Goal: Task Accomplishment & Management: Use online tool/utility

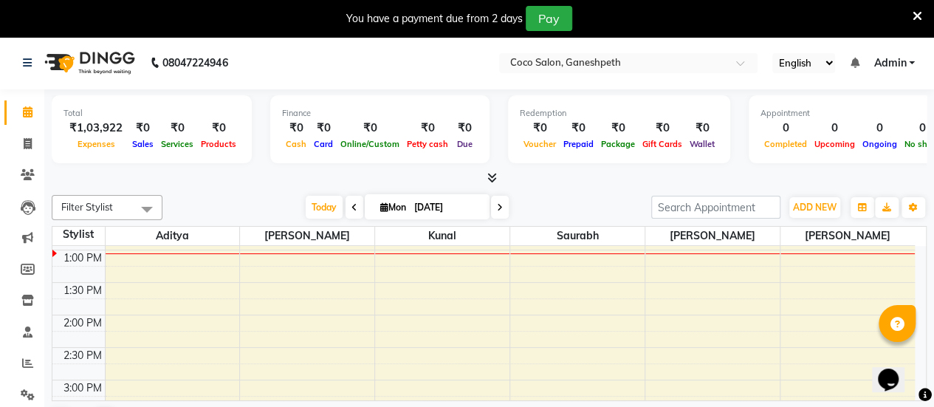
click at [904, 64] on span "Admin" at bounding box center [889, 63] width 32 height 16
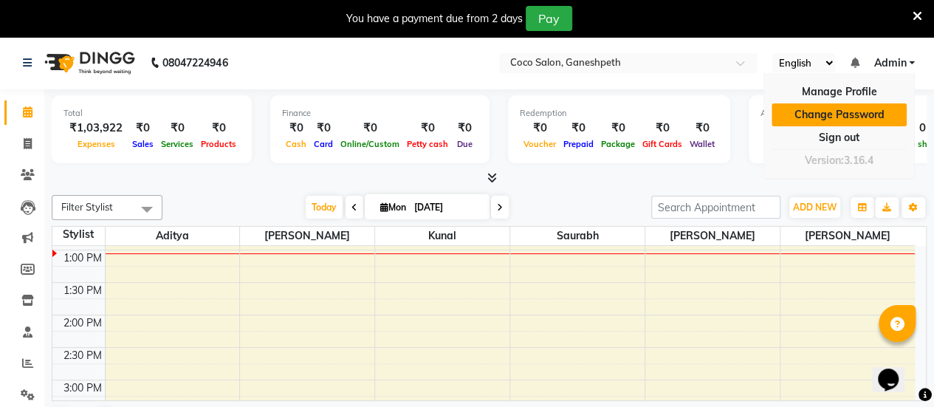
click at [848, 114] on link "Change Password" at bounding box center [838, 114] width 135 height 23
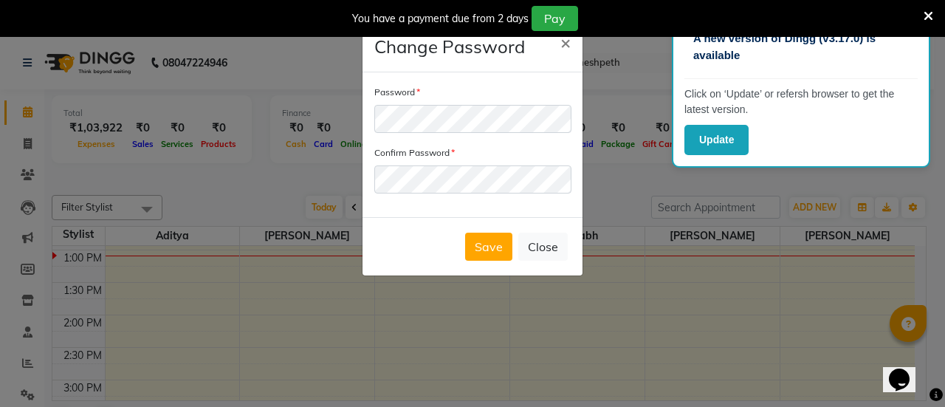
click at [602, 115] on ngb-modal-window "Change Password × Password Confirm Password Save Close" at bounding box center [472, 203] width 945 height 407
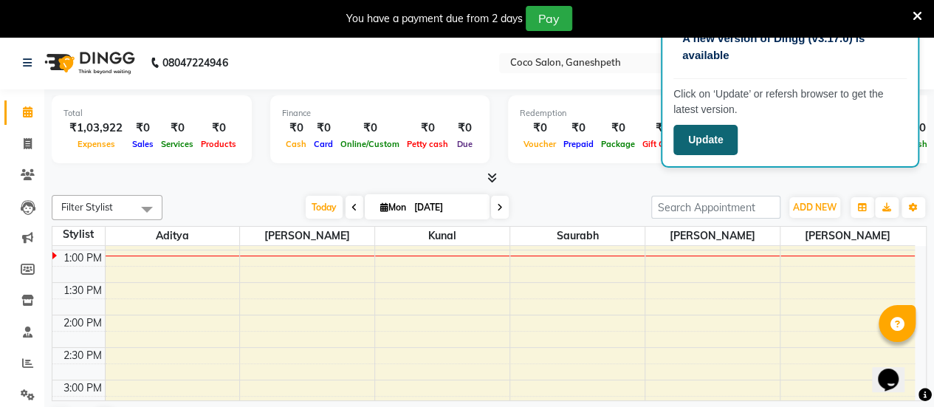
click at [721, 137] on button "Update" at bounding box center [705, 140] width 64 height 30
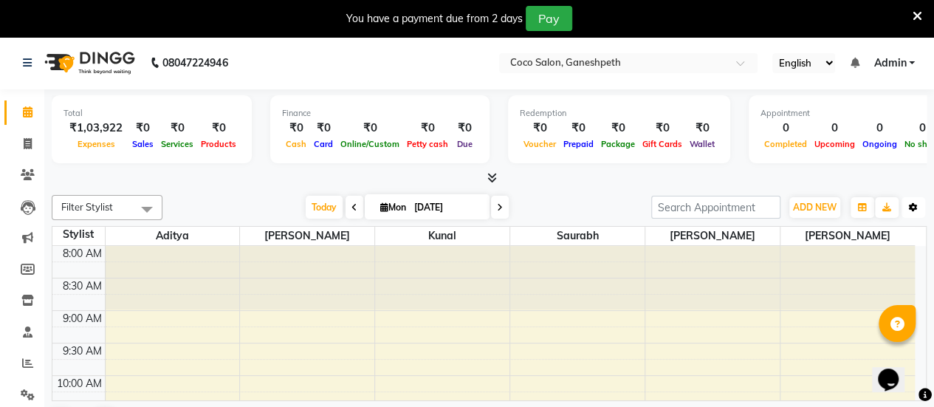
click at [911, 207] on icon "button" at bounding box center [913, 207] width 9 height 9
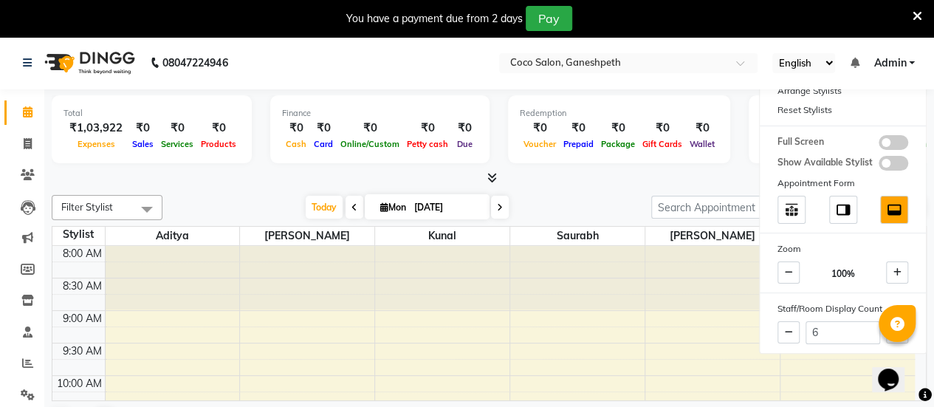
click at [911, 207] on div at bounding box center [843, 210] width 166 height 34
click at [900, 63] on span "Admin" at bounding box center [889, 63] width 32 height 16
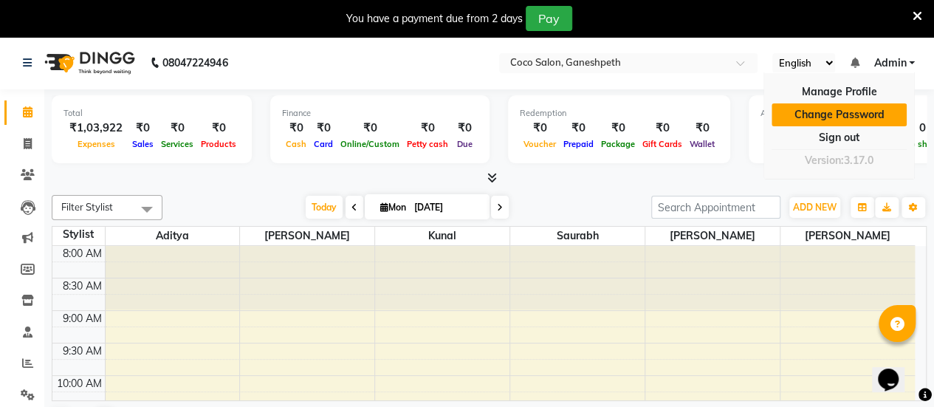
click at [841, 114] on link "Change Password" at bounding box center [838, 114] width 135 height 23
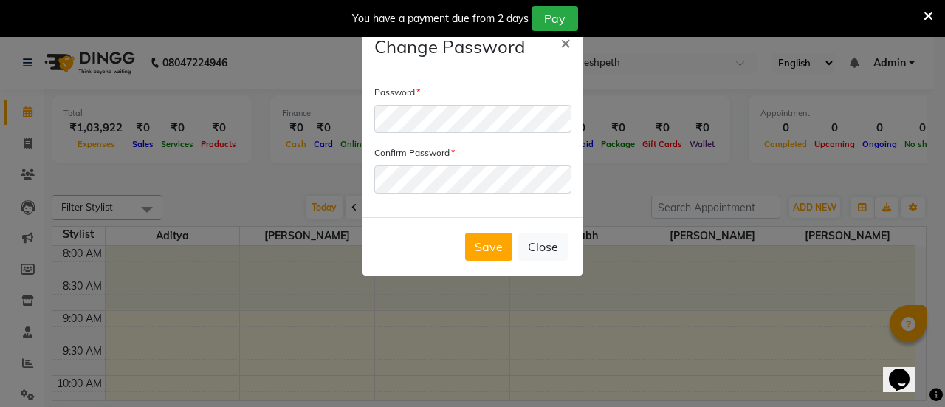
click at [406, 227] on div "Save Close" at bounding box center [472, 246] width 220 height 58
click at [498, 240] on button "Save" at bounding box center [488, 247] width 47 height 28
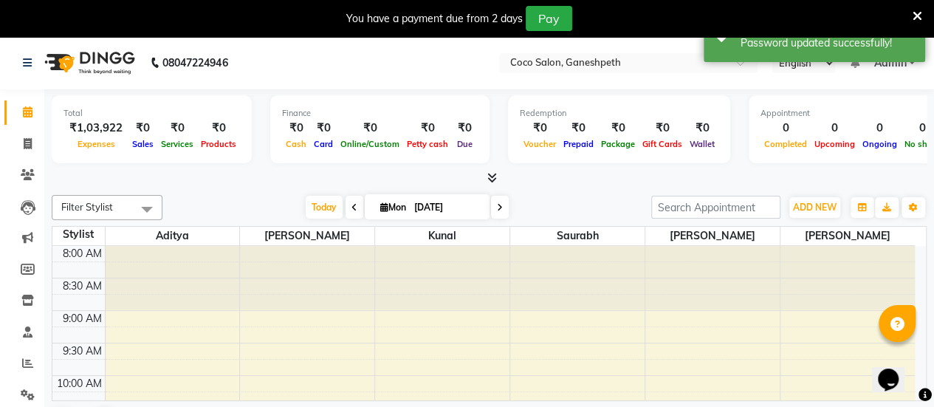
click at [917, 16] on icon at bounding box center [917, 16] width 10 height 13
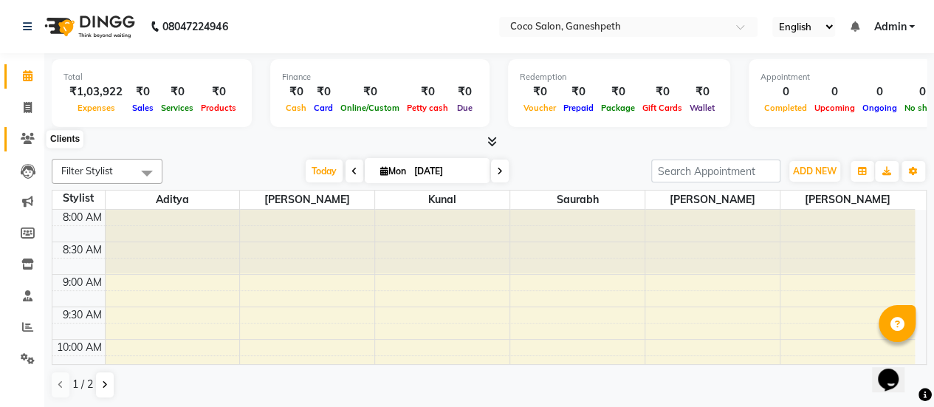
click at [25, 140] on icon at bounding box center [28, 138] width 14 height 11
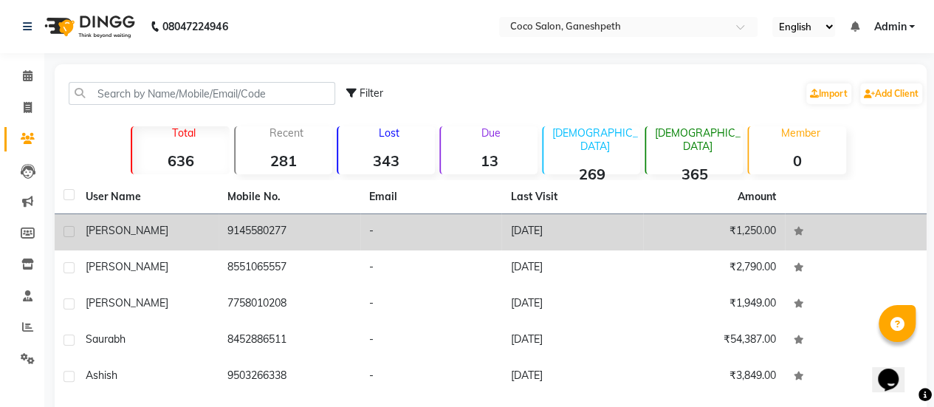
click at [131, 237] on div "anshu" at bounding box center [148, 231] width 124 height 16
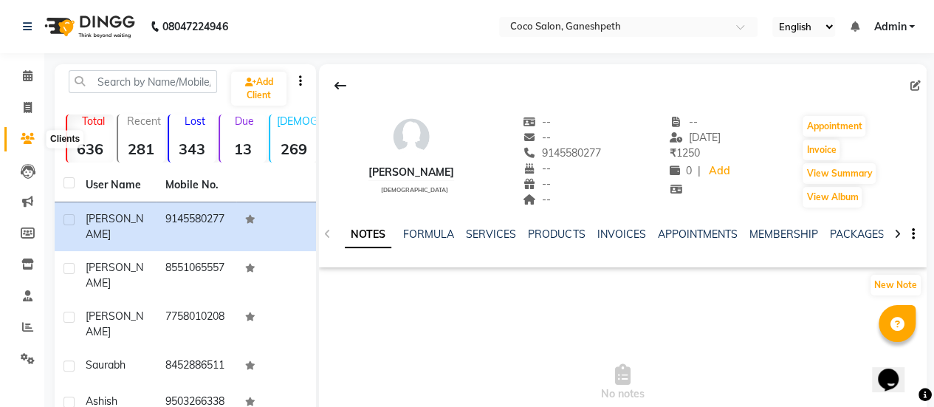
click at [28, 138] on icon at bounding box center [28, 138] width 14 height 11
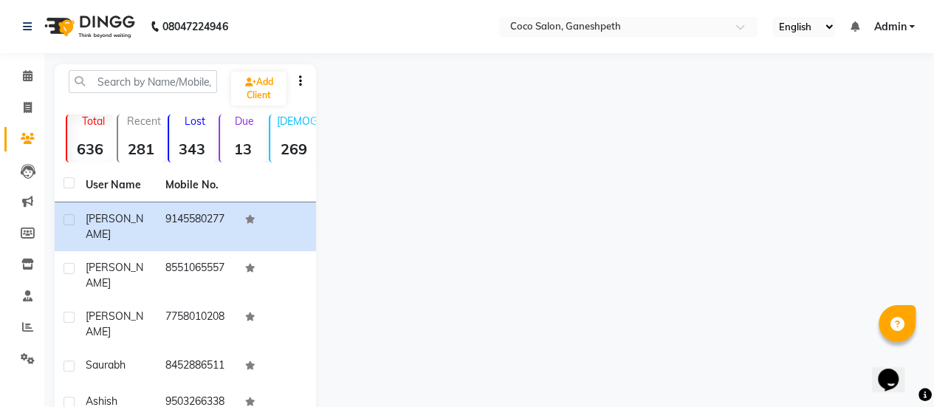
click at [238, 128] on div "Due 13" at bounding box center [243, 138] width 48 height 48
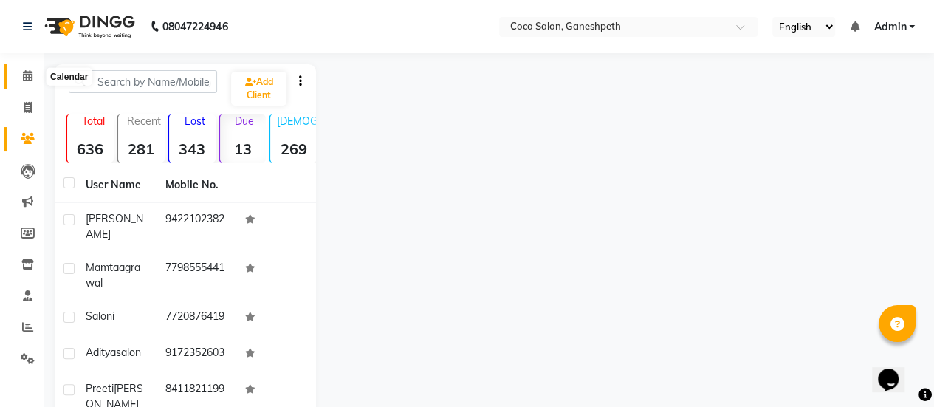
click at [26, 78] on icon at bounding box center [28, 75] width 10 height 11
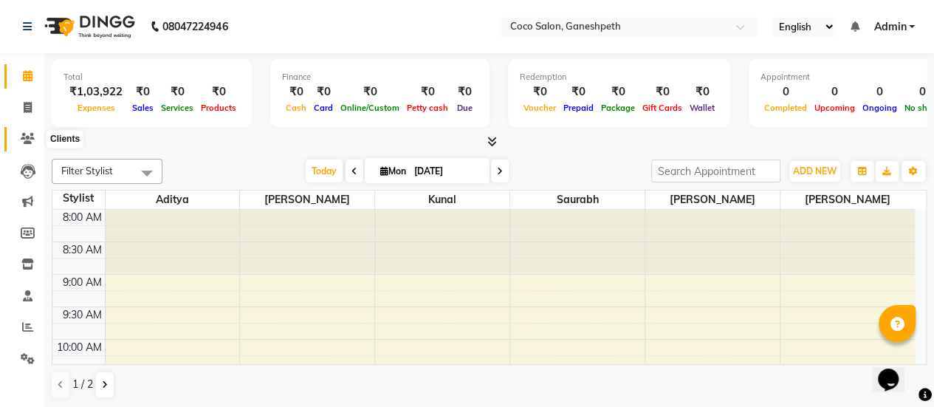
click at [27, 135] on icon at bounding box center [28, 138] width 14 height 11
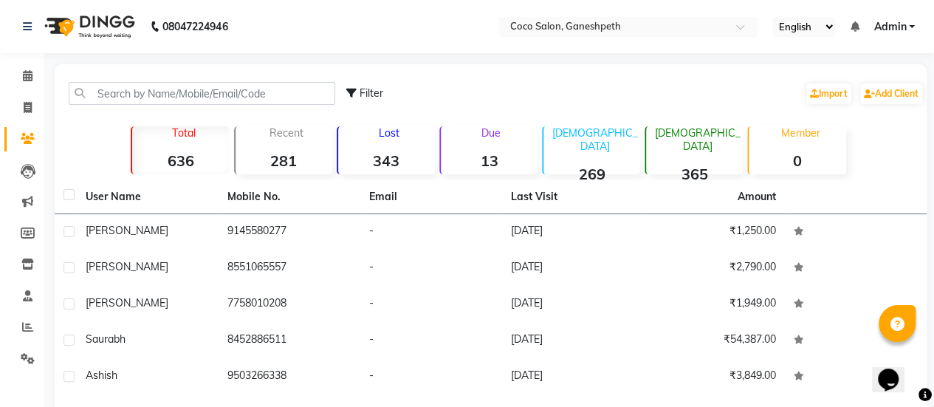
click at [490, 144] on div "Due 13" at bounding box center [488, 150] width 98 height 48
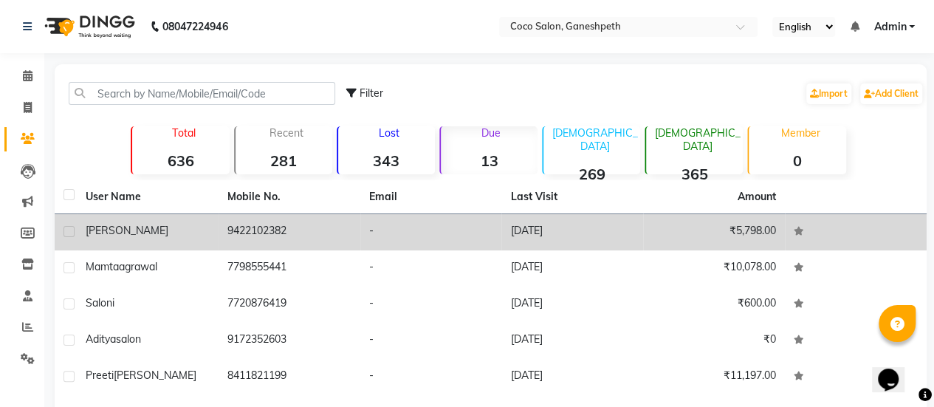
click at [583, 228] on td "31-08-2025" at bounding box center [572, 232] width 142 height 36
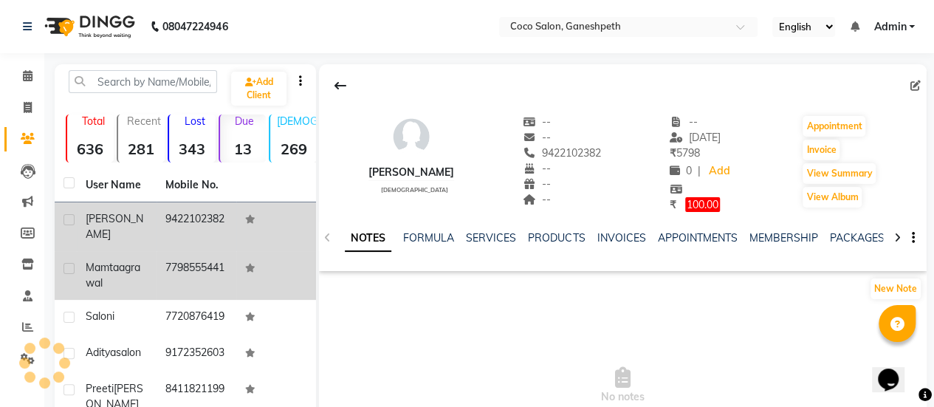
click at [137, 280] on div "mamta agrawal" at bounding box center [117, 275] width 62 height 31
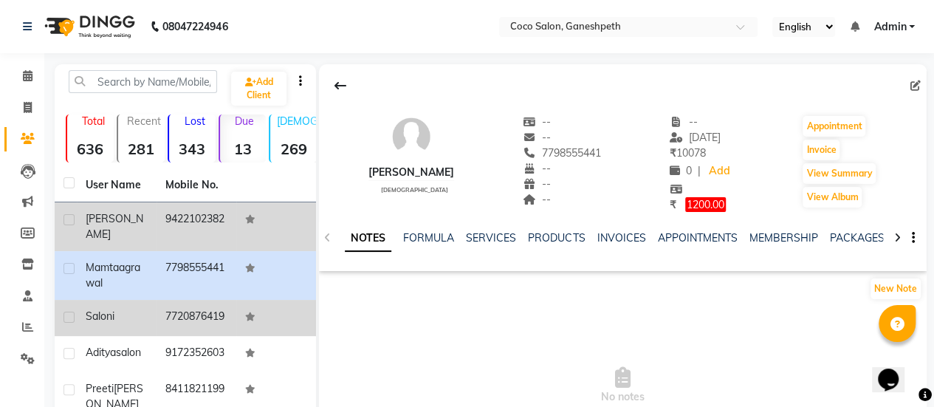
click at [180, 317] on td "7720876419" at bounding box center [197, 318] width 80 height 36
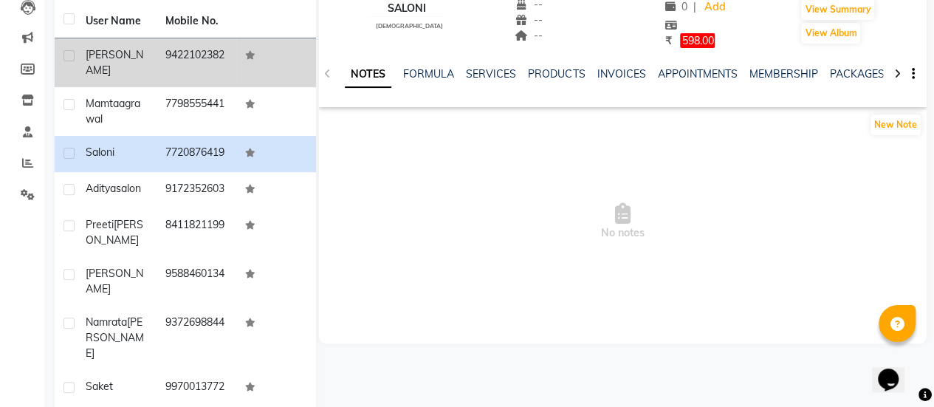
scroll to position [161, 0]
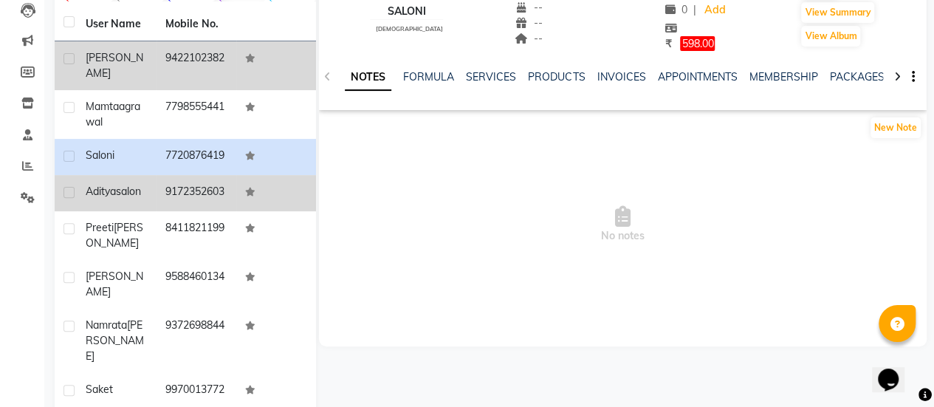
click at [162, 211] on td "9172352603" at bounding box center [197, 193] width 80 height 36
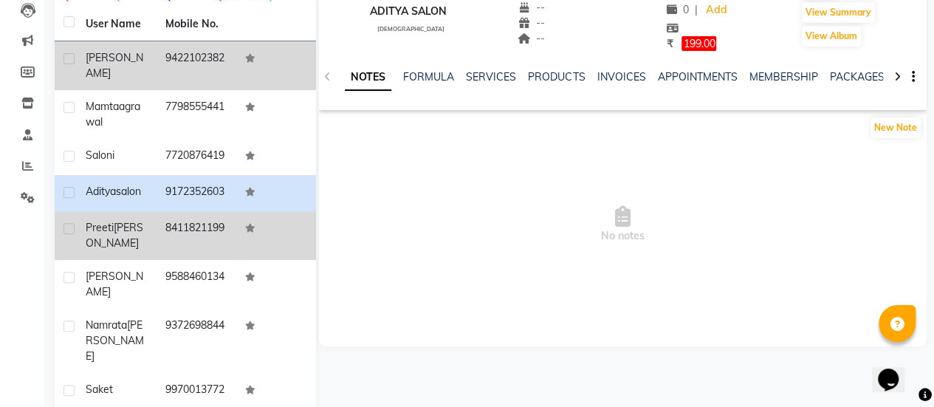
click at [148, 252] on td "preeti sharma" at bounding box center [117, 235] width 80 height 49
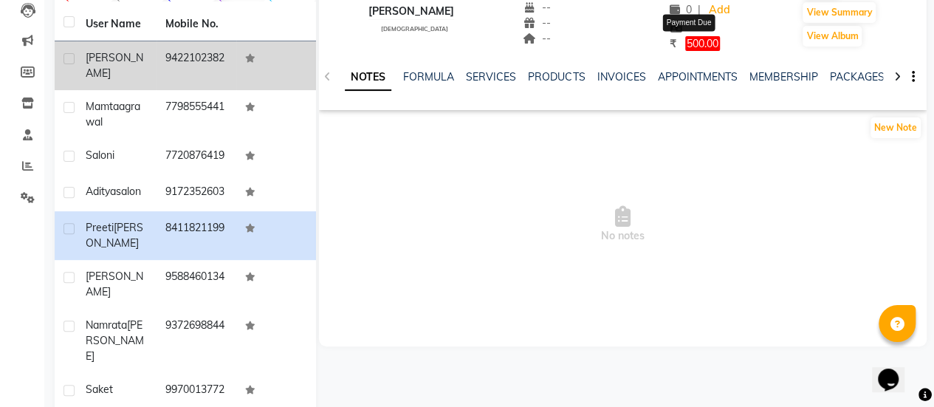
click at [695, 44] on span "500.00" at bounding box center [702, 43] width 35 height 15
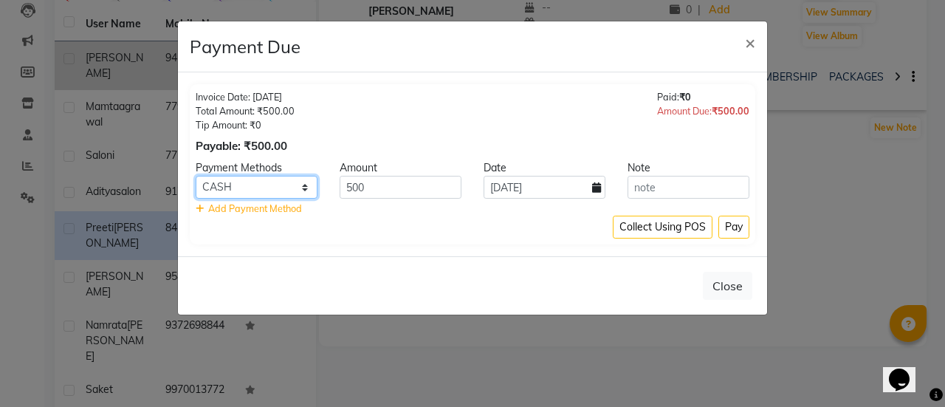
click at [298, 195] on select "CASH CARD ONLINE CUSTOM GPay PayTM PhonePe UPI NearBuy Loan BharatPay Cheque Mo…" at bounding box center [257, 187] width 122 height 23
select select "8"
click at [196, 176] on select "CASH CARD ONLINE CUSTOM GPay PayTM PhonePe UPI NearBuy Loan BharatPay Cheque Mo…" at bounding box center [257, 187] width 122 height 23
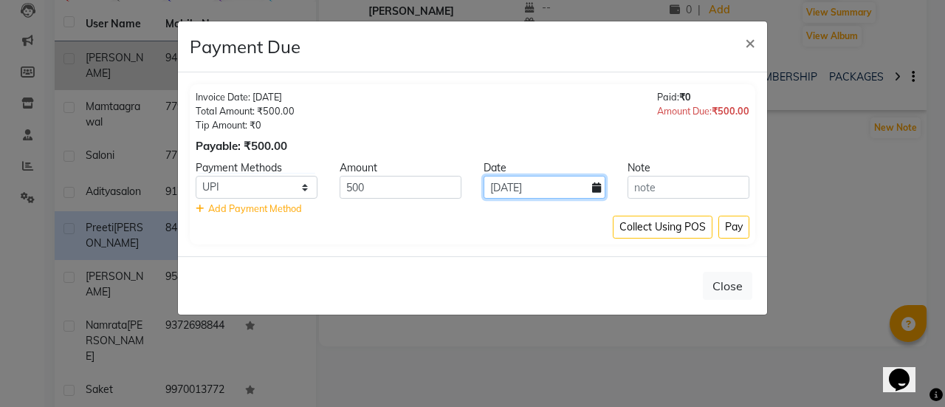
click at [520, 188] on input "[DATE]" at bounding box center [545, 187] width 122 height 23
select select "9"
select select "2025"
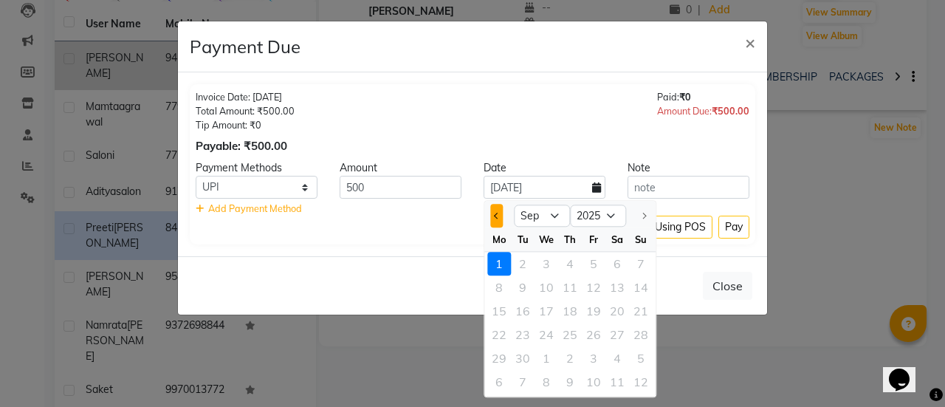
click at [499, 213] on button "Previous month" at bounding box center [496, 216] width 13 height 24
select select "8"
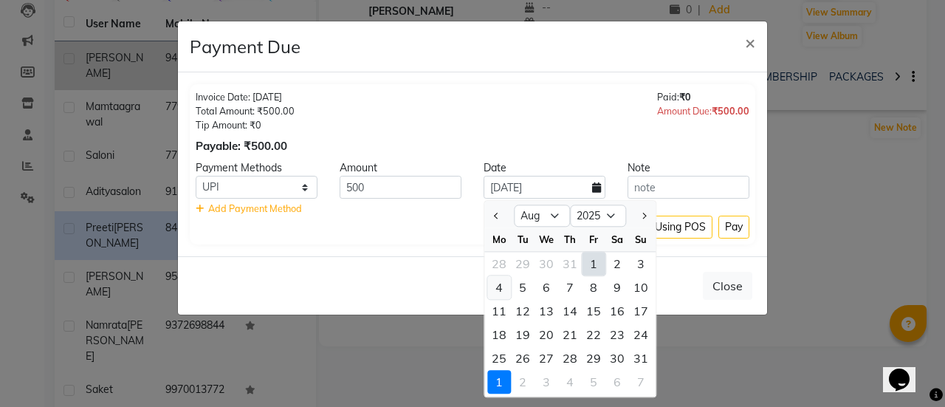
click at [498, 289] on div "4" at bounding box center [499, 287] width 24 height 24
type input "04-08-2025"
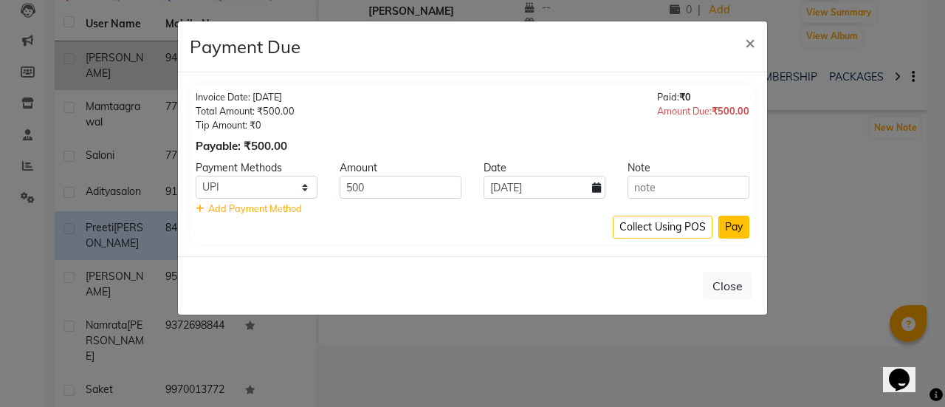
click at [737, 230] on button "Pay" at bounding box center [733, 227] width 31 height 23
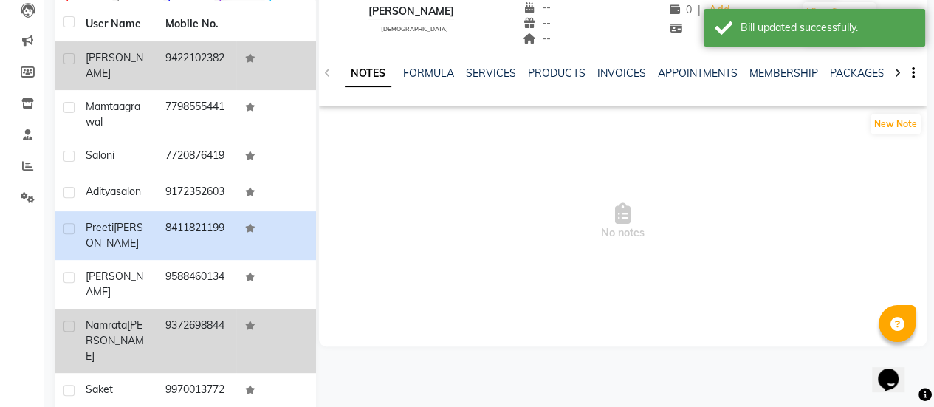
click at [120, 373] on td "namrata sharma" at bounding box center [117, 341] width 80 height 64
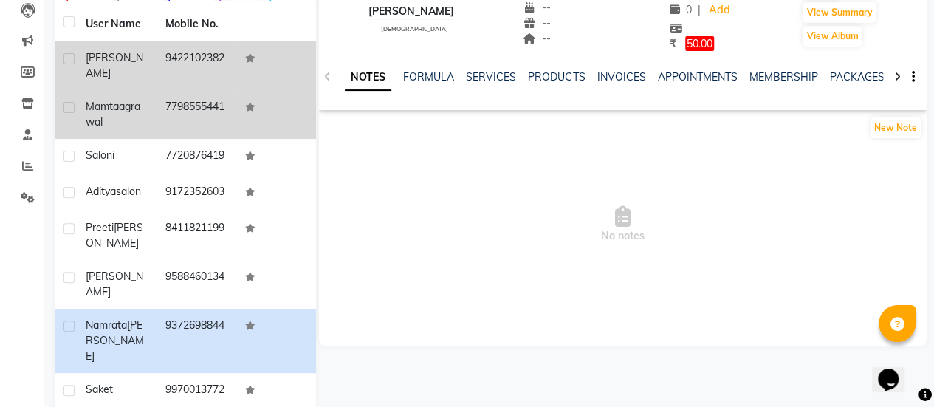
click at [151, 106] on td "mamta agrawal" at bounding box center [117, 114] width 80 height 49
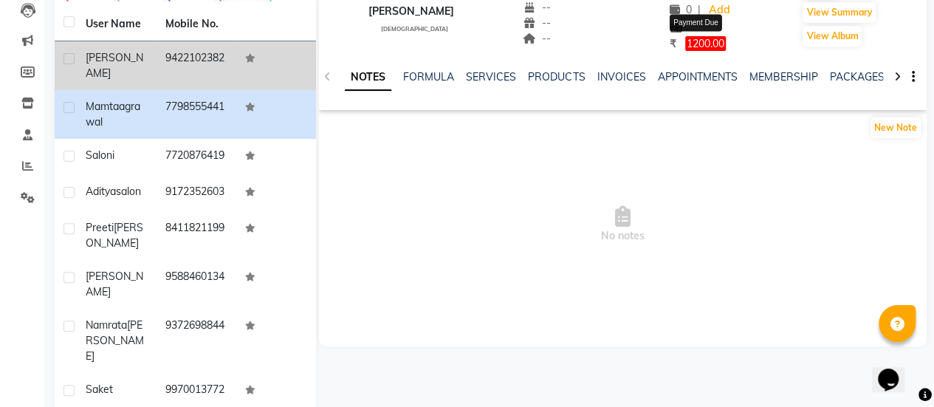
click at [695, 38] on span "1200.00" at bounding box center [705, 43] width 41 height 15
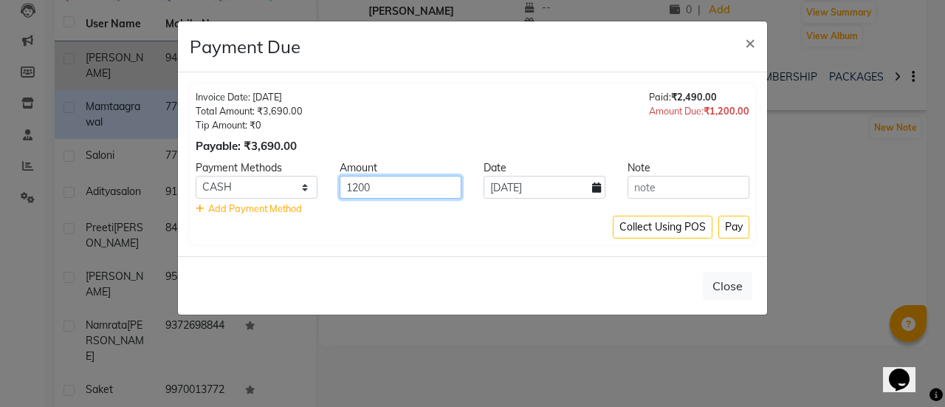
click at [413, 194] on input "1200" at bounding box center [401, 187] width 122 height 23
type input "1000"
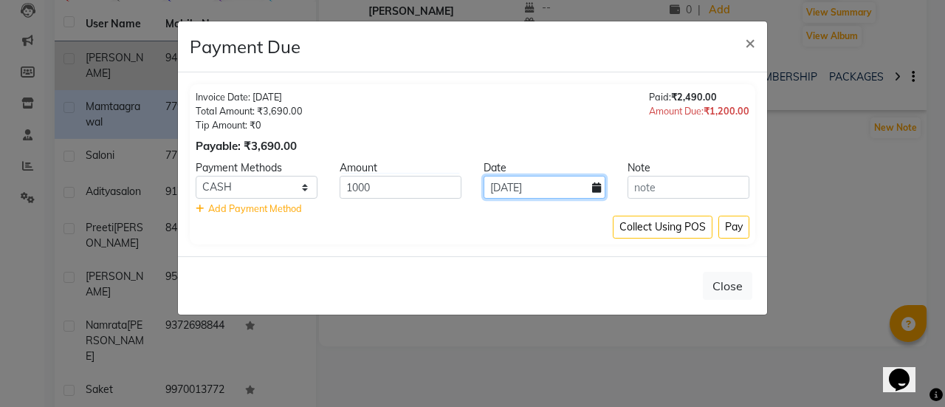
click at [543, 190] on input "[DATE]" at bounding box center [545, 187] width 122 height 23
select select "9"
select select "2025"
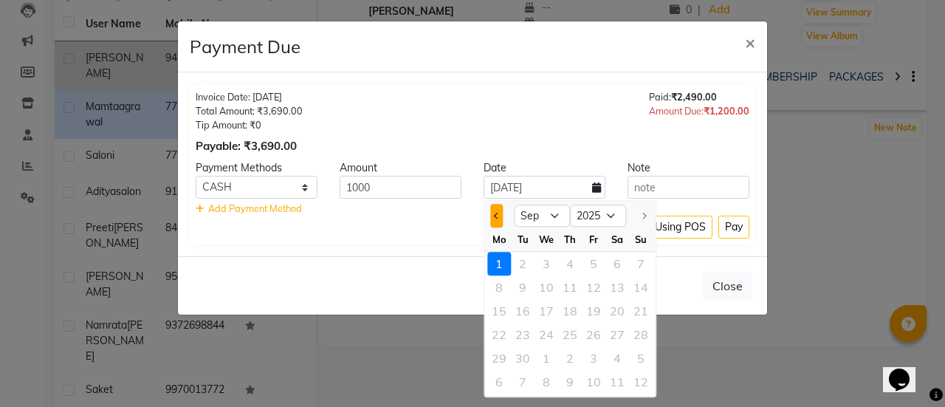
click at [496, 213] on span "Previous month" at bounding box center [497, 216] width 6 height 6
select select "8"
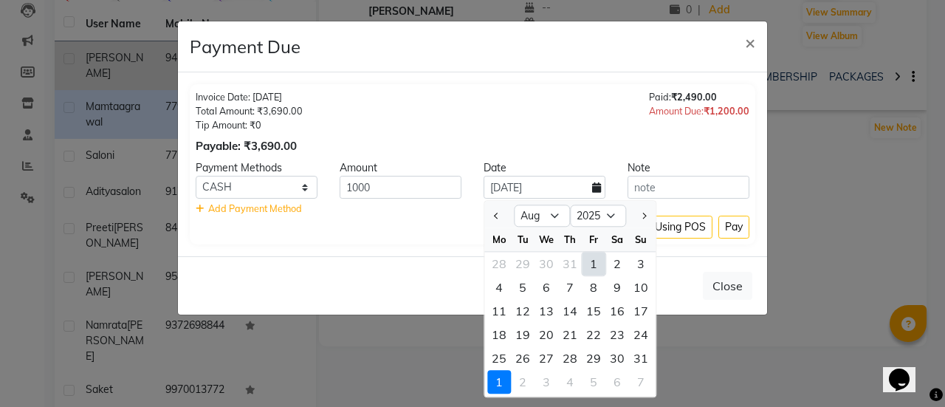
click at [589, 260] on div "1" at bounding box center [594, 264] width 24 height 24
type input "01-08-2025"
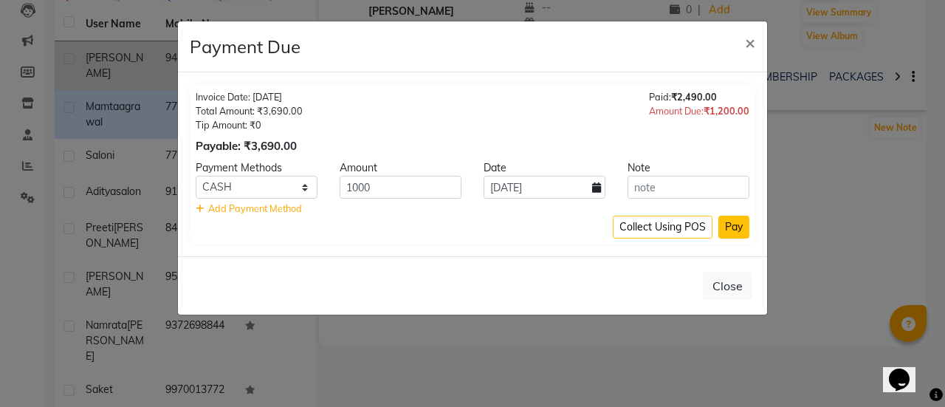
click at [734, 230] on button "Pay" at bounding box center [733, 227] width 31 height 23
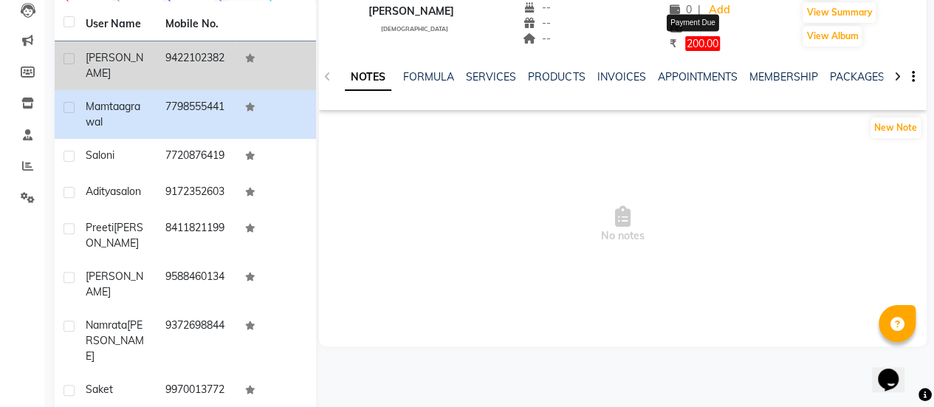
click at [690, 42] on span "200.00" at bounding box center [702, 43] width 35 height 15
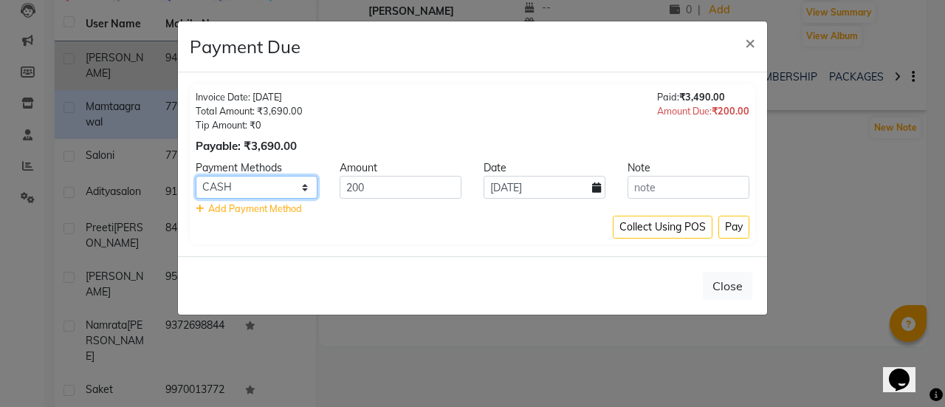
click at [282, 194] on select "CASH CARD ONLINE CUSTOM GPay PayTM PhonePe UPI NearBuy Loan BharatPay Cheque Mo…" at bounding box center [257, 187] width 122 height 23
select select "52"
click at [196, 176] on select "CASH CARD ONLINE CUSTOM GPay PayTM PhonePe UPI NearBuy Loan BharatPay Cheque Mo…" at bounding box center [257, 187] width 122 height 23
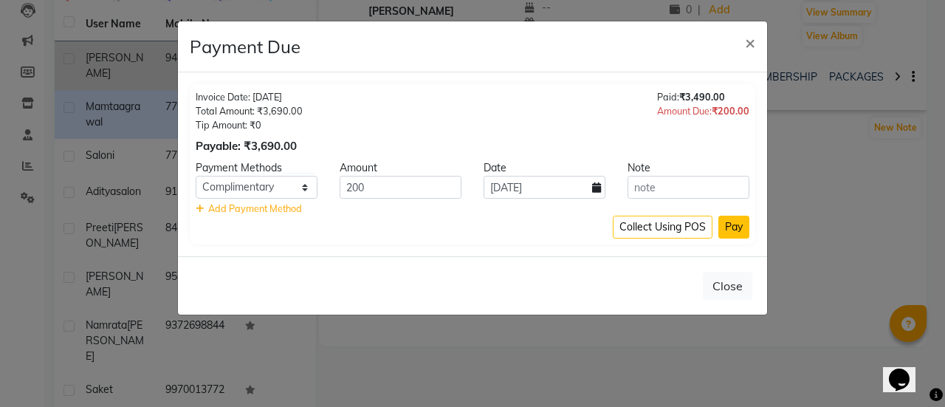
click at [728, 224] on button "Pay" at bounding box center [733, 227] width 31 height 23
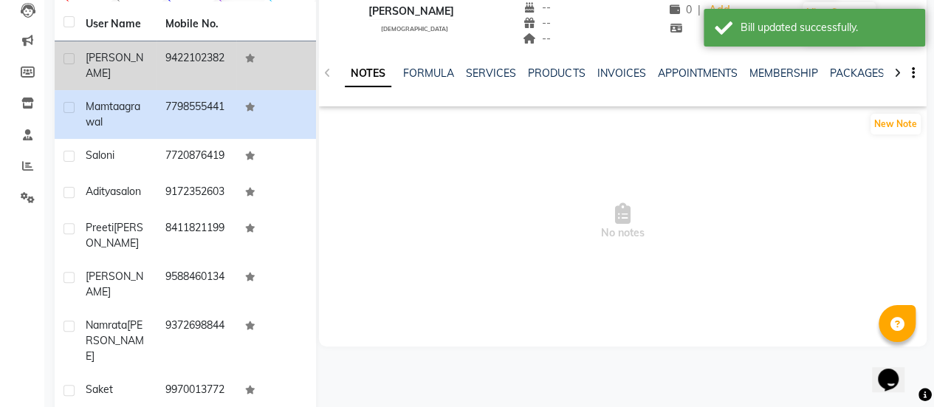
click at [317, 125] on app-client-details "mamta agrawal male -- -- 7798555441 -- -- -- -- 31-08-2025 ₹ 11278 0 | Add Appo…" at bounding box center [621, 124] width 611 height 443
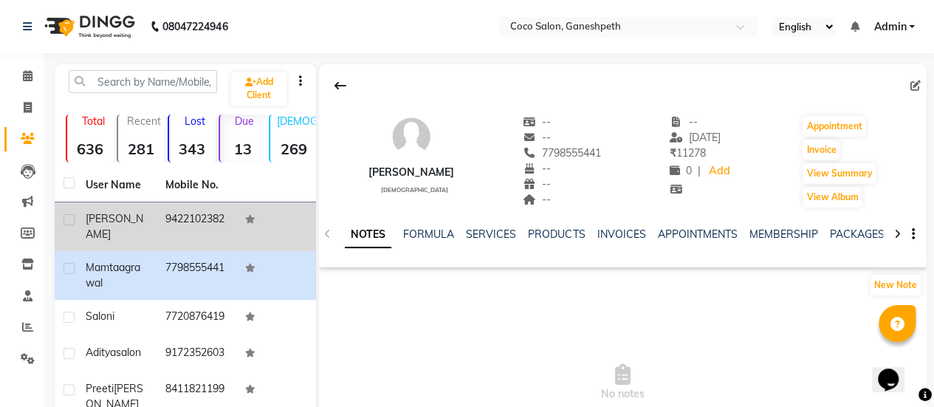
click at [28, 148] on link "Clients" at bounding box center [21, 139] width 35 height 24
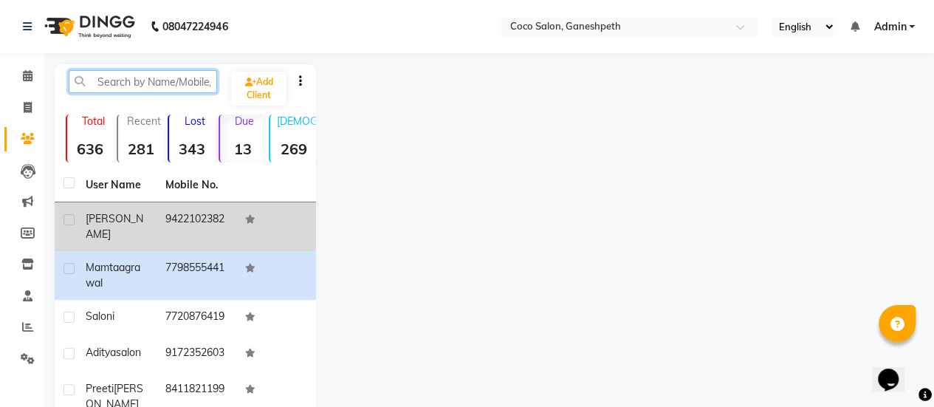
click at [128, 80] on input "text" at bounding box center [143, 81] width 148 height 23
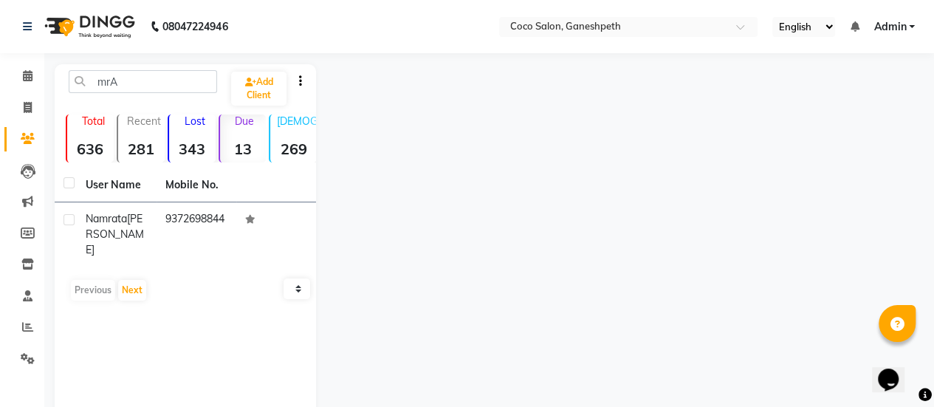
click at [104, 141] on strong "636" at bounding box center [90, 149] width 47 height 18
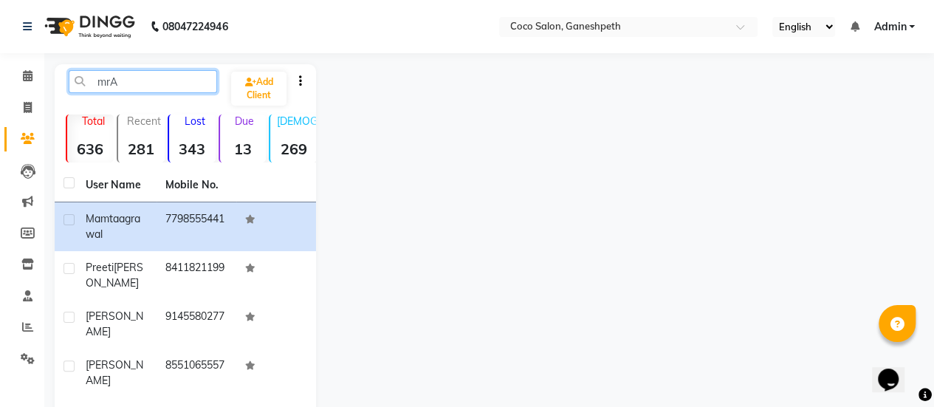
click at [142, 72] on input "mrA" at bounding box center [143, 81] width 148 height 23
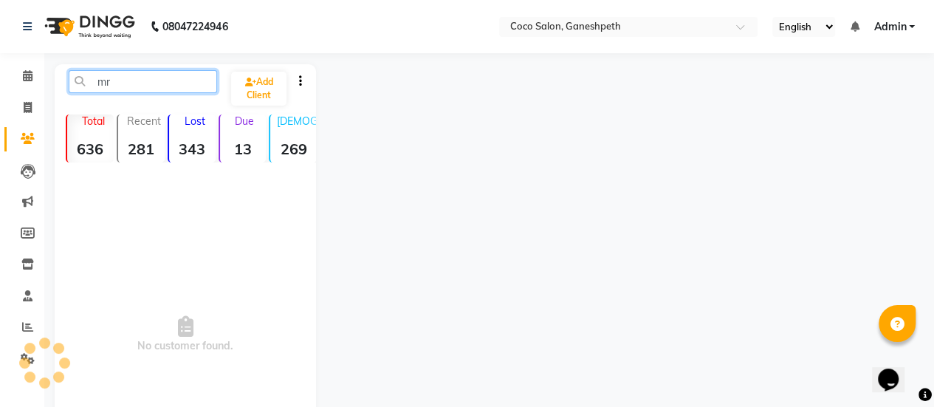
type input "m"
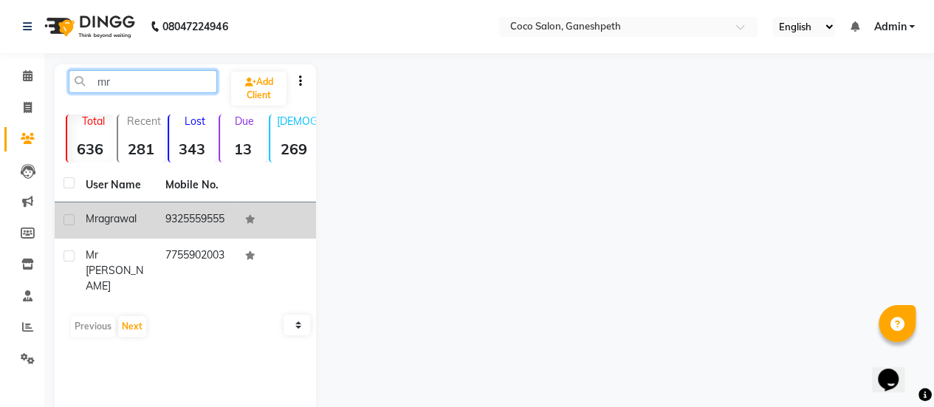
type input "mr"
click at [159, 212] on td "9325559555" at bounding box center [197, 220] width 80 height 36
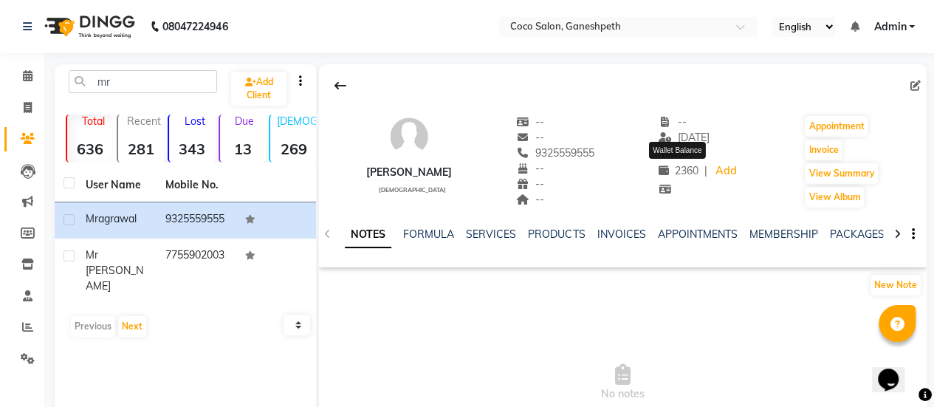
click at [678, 170] on span "2360" at bounding box center [679, 170] width 40 height 13
click at [690, 169] on span "2360" at bounding box center [679, 170] width 40 height 13
click at [605, 225] on div "NOTES FORMULA SERVICES PRODUCTS INVOICES APPOINTMENTS MEMBERSHIP PACKAGES VOUCH…" at bounding box center [623, 234] width 608 height 51
click at [608, 234] on link "INVOICES" at bounding box center [621, 233] width 49 height 13
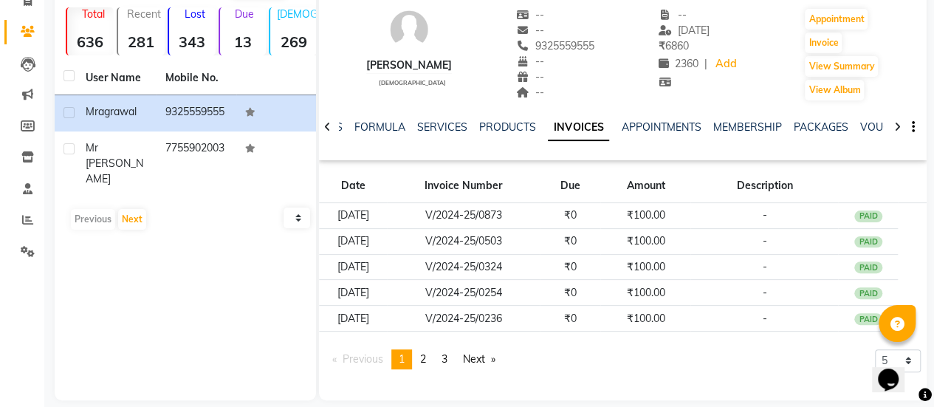
scroll to position [123, 0]
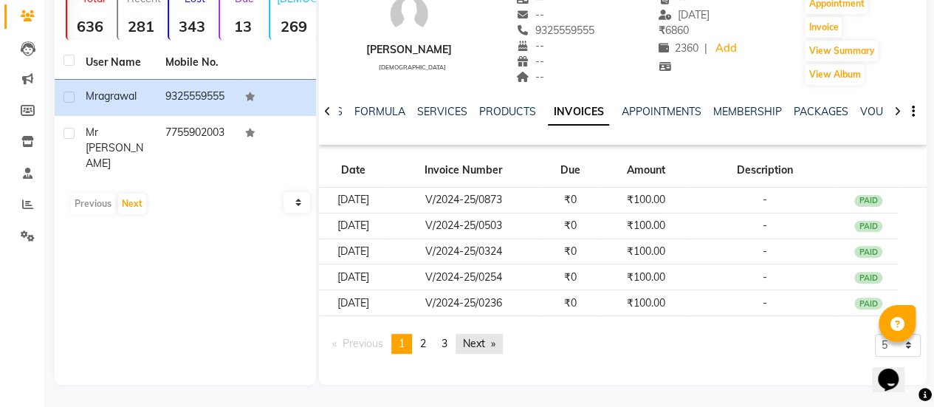
click at [483, 342] on link "Next page" at bounding box center [479, 344] width 47 height 20
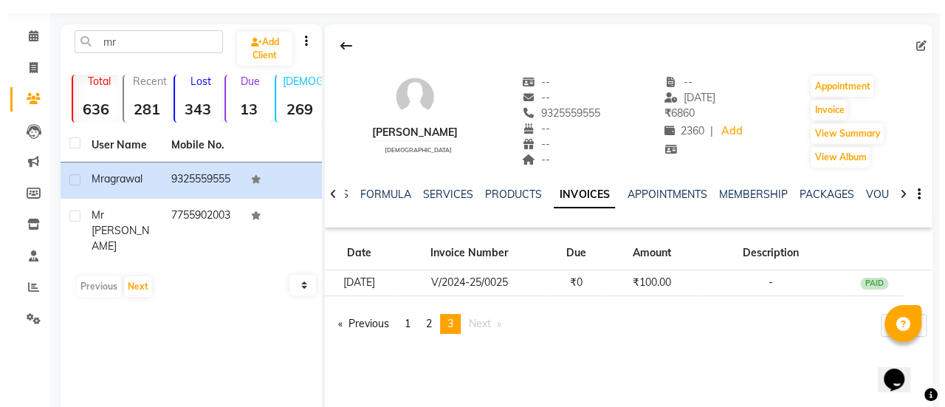
scroll to position [0, 0]
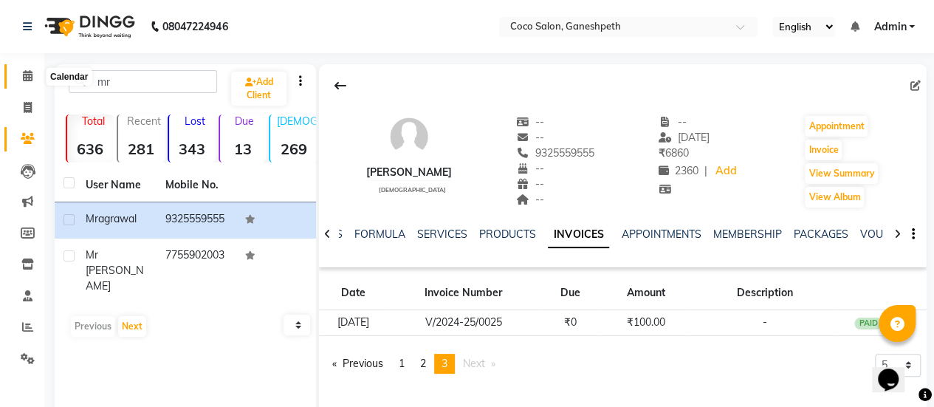
click at [27, 80] on icon at bounding box center [28, 75] width 10 height 11
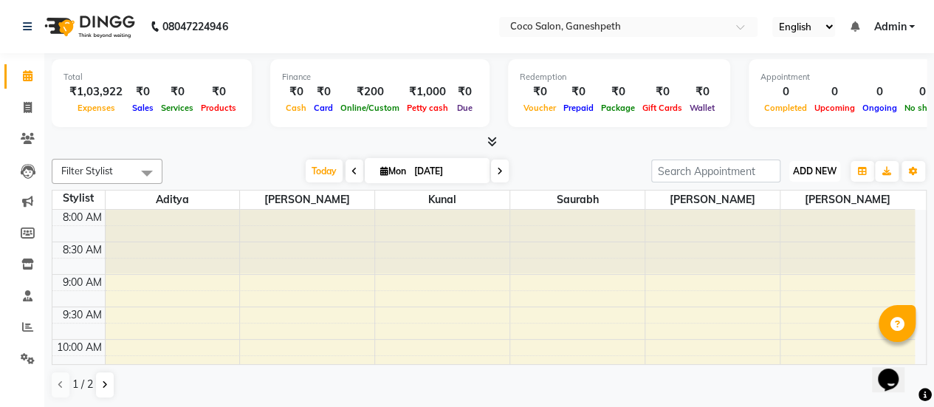
click at [808, 168] on span "ADD NEW" at bounding box center [815, 170] width 44 height 11
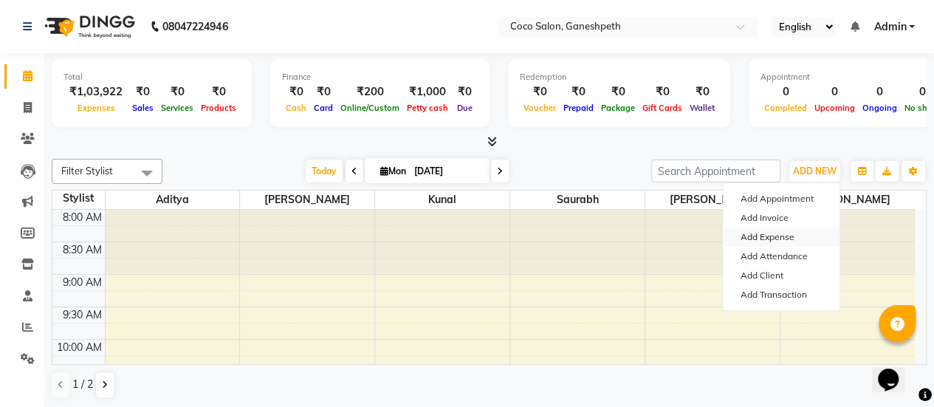
click at [771, 233] on link "Add Expense" at bounding box center [781, 236] width 117 height 19
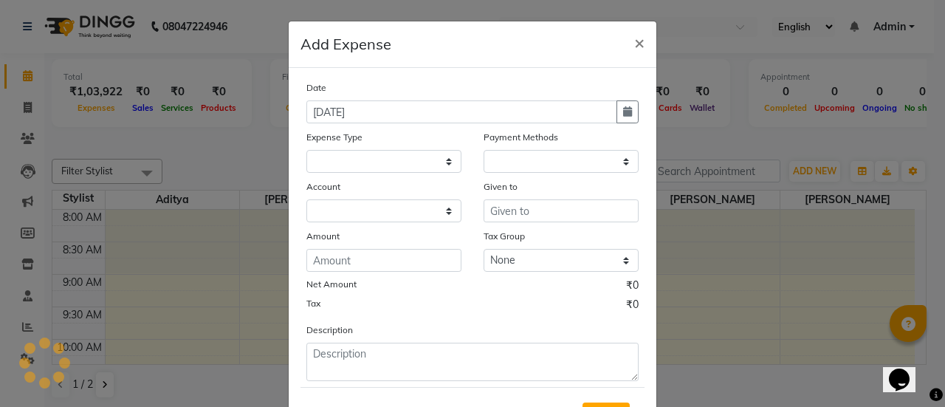
select select "1"
select select "5772"
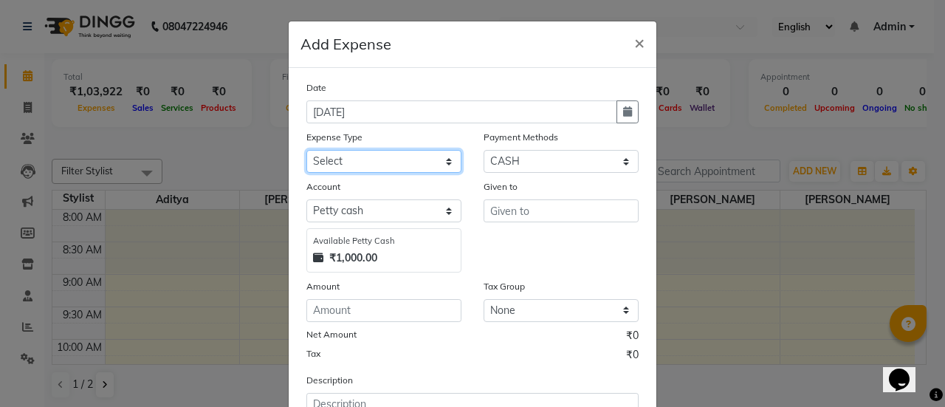
click at [417, 155] on select "Select Advance Salary Bank charges Car maintenance Cash transfer to bank Cash t…" at bounding box center [383, 161] width 155 height 23
select select "14"
click at [306, 150] on select "Select Advance Salary Bank charges Car maintenance Cash transfer to bank Cash t…" at bounding box center [383, 161] width 155 height 23
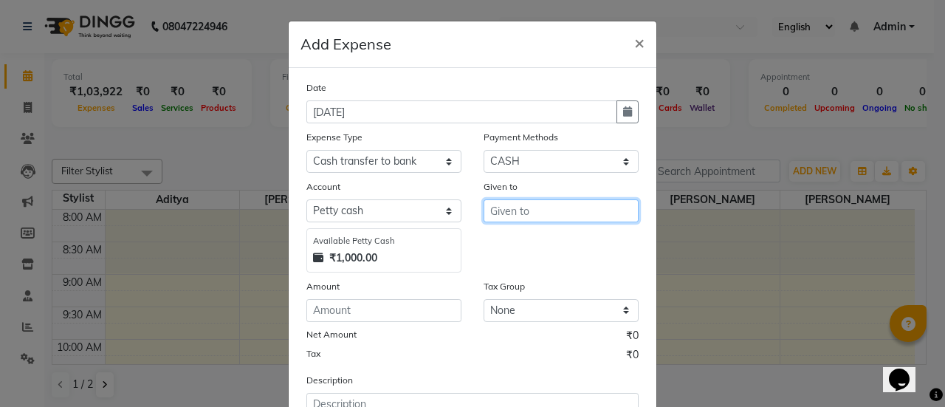
click at [515, 216] on input "text" at bounding box center [561, 210] width 155 height 23
type input "hdfc"
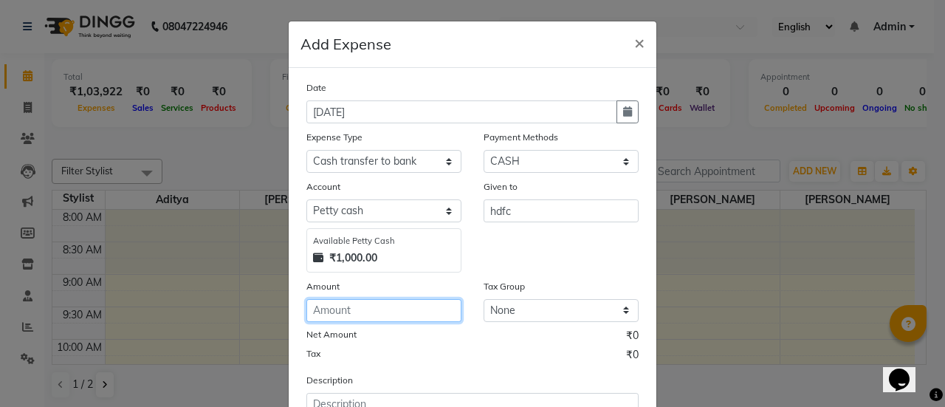
click at [356, 315] on input "number" at bounding box center [383, 310] width 155 height 23
type input "1000"
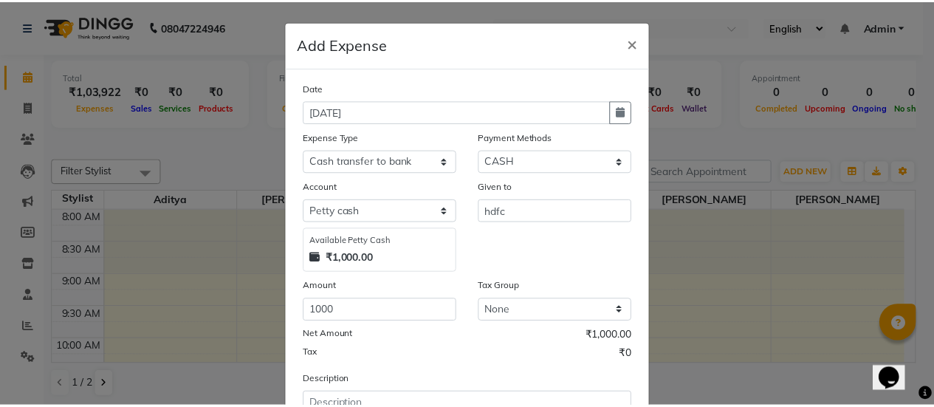
scroll to position [119, 0]
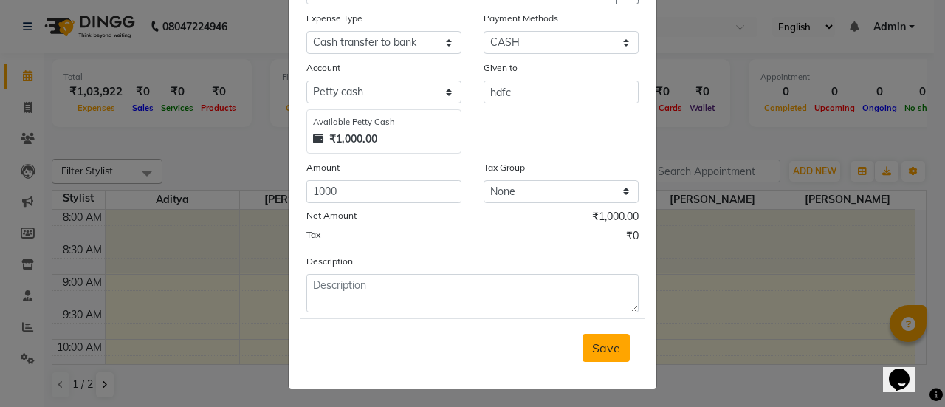
click at [598, 352] on span "Save" at bounding box center [606, 347] width 28 height 15
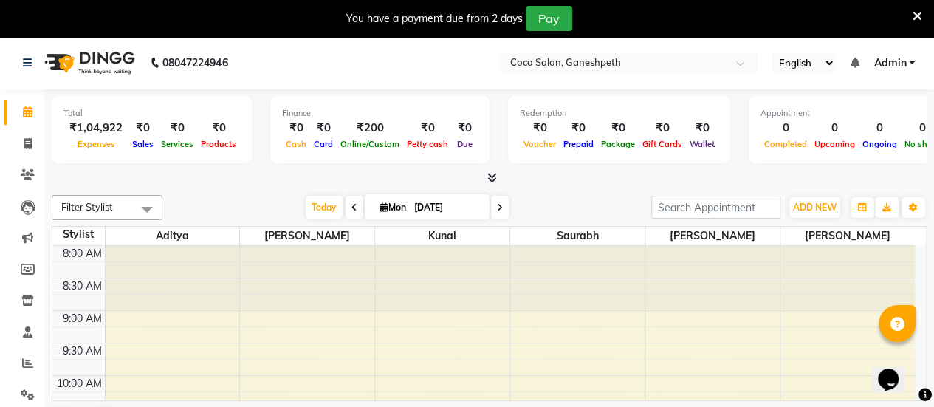
click at [495, 178] on icon at bounding box center [492, 177] width 10 height 11
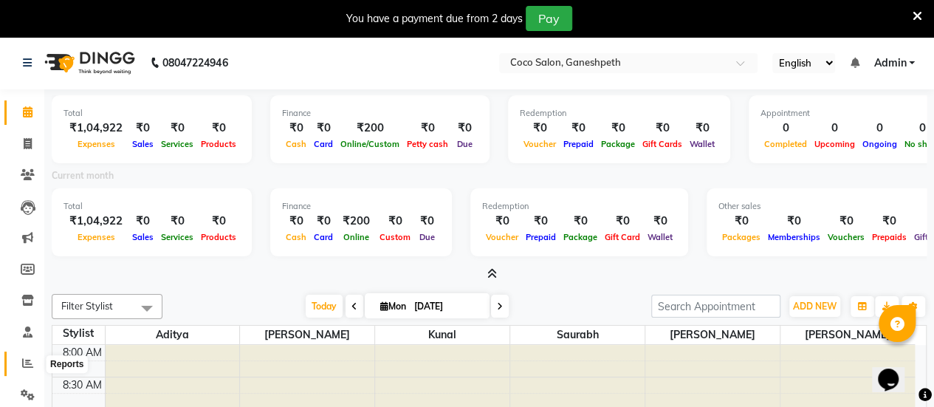
click at [28, 363] on icon at bounding box center [27, 362] width 11 height 11
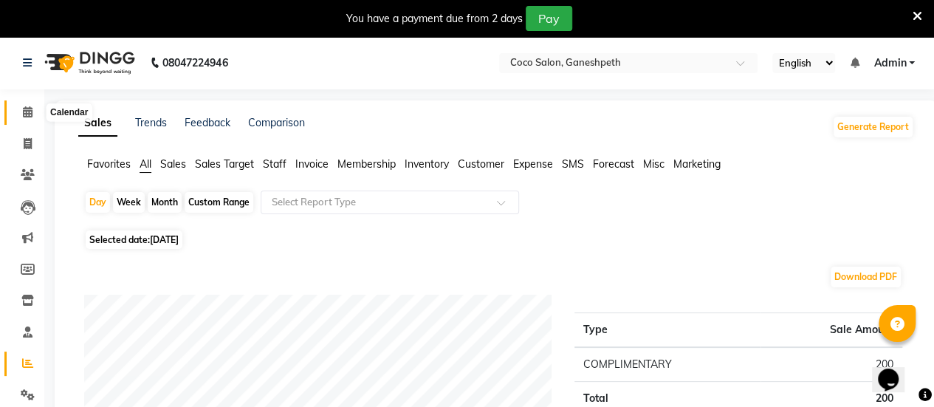
click at [25, 111] on icon at bounding box center [28, 111] width 10 height 11
